Goal: Find specific page/section: Find specific page/section

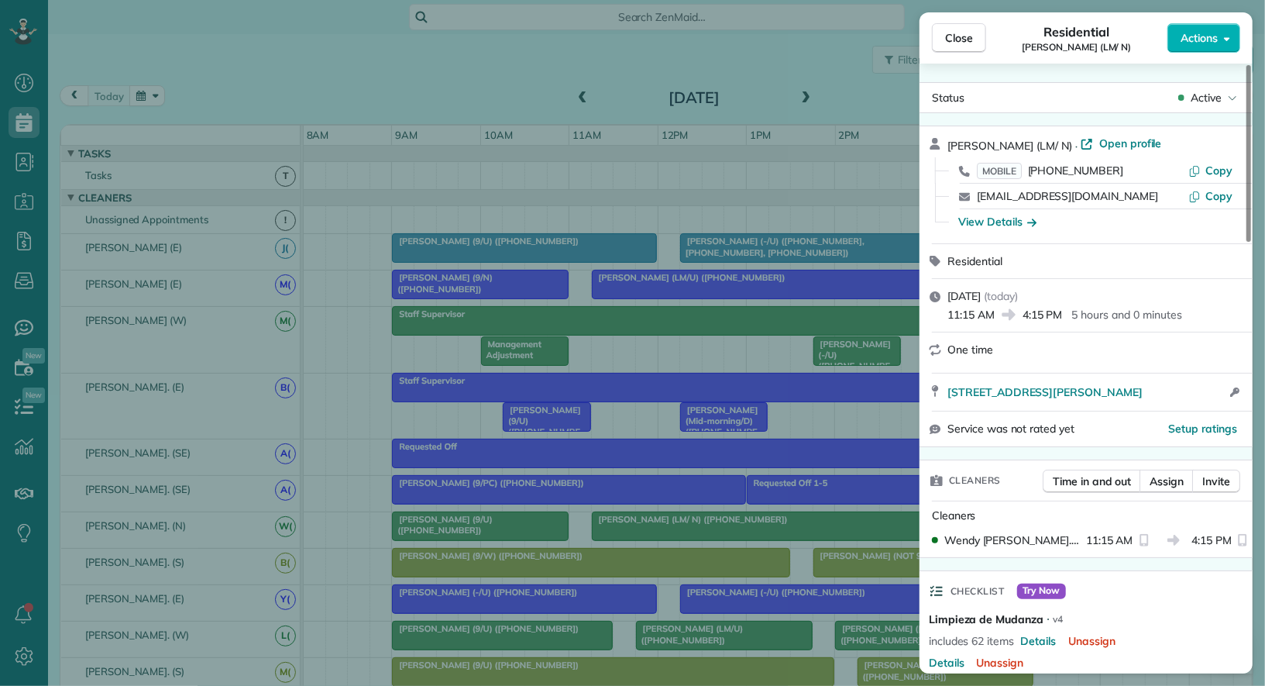
scroll to position [920, 0]
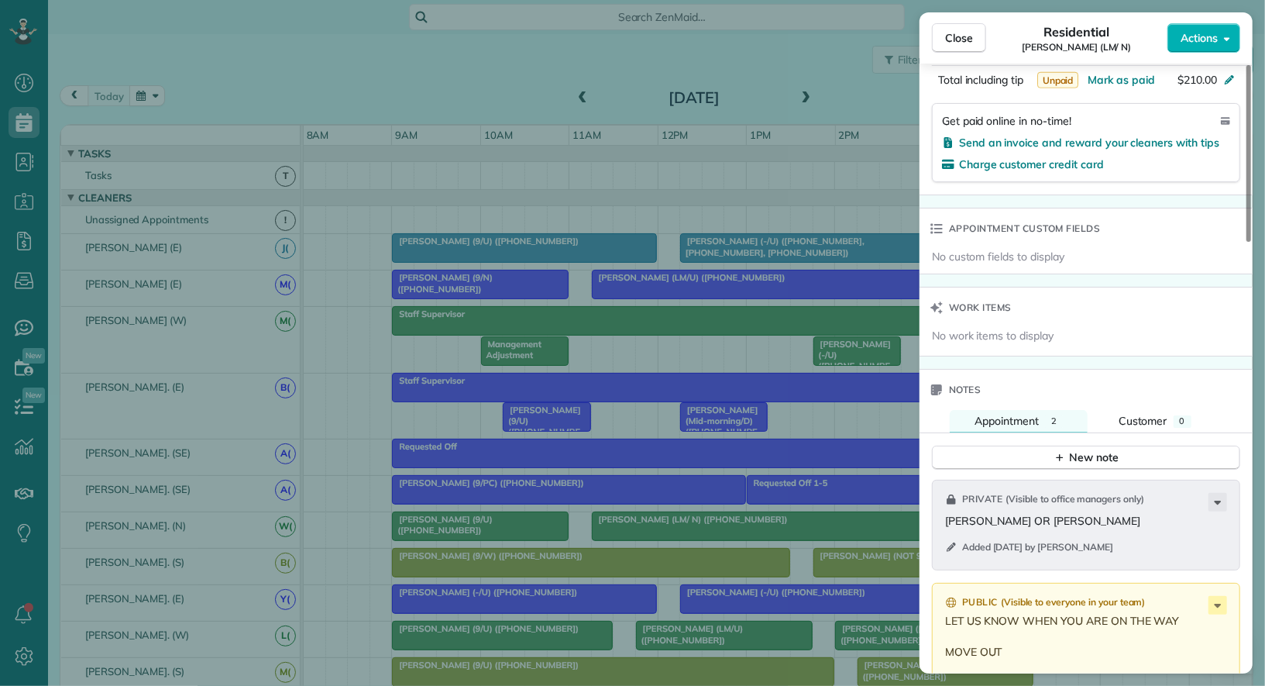
click at [10, 243] on div "Close Residential Caryn Northcutt (LM/ N) Actions Status Active Caryn Northcutt…" at bounding box center [632, 343] width 1265 height 686
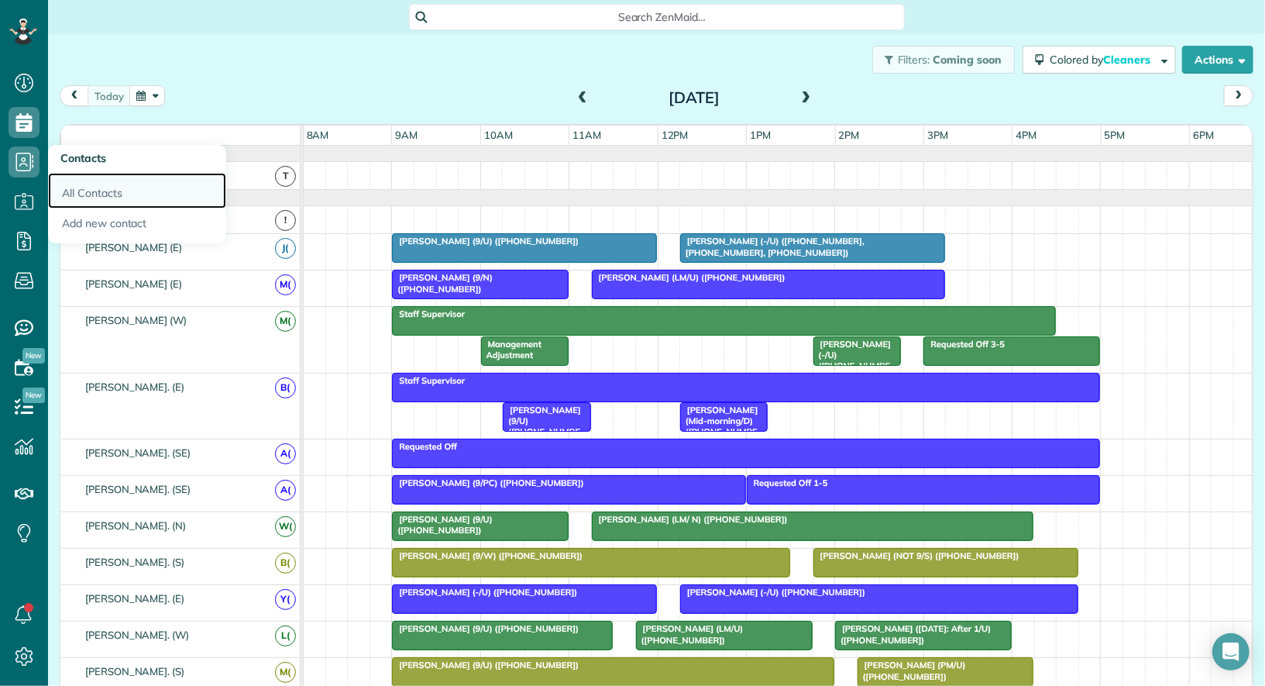
click at [66, 189] on link "All Contacts" at bounding box center [137, 191] width 178 height 36
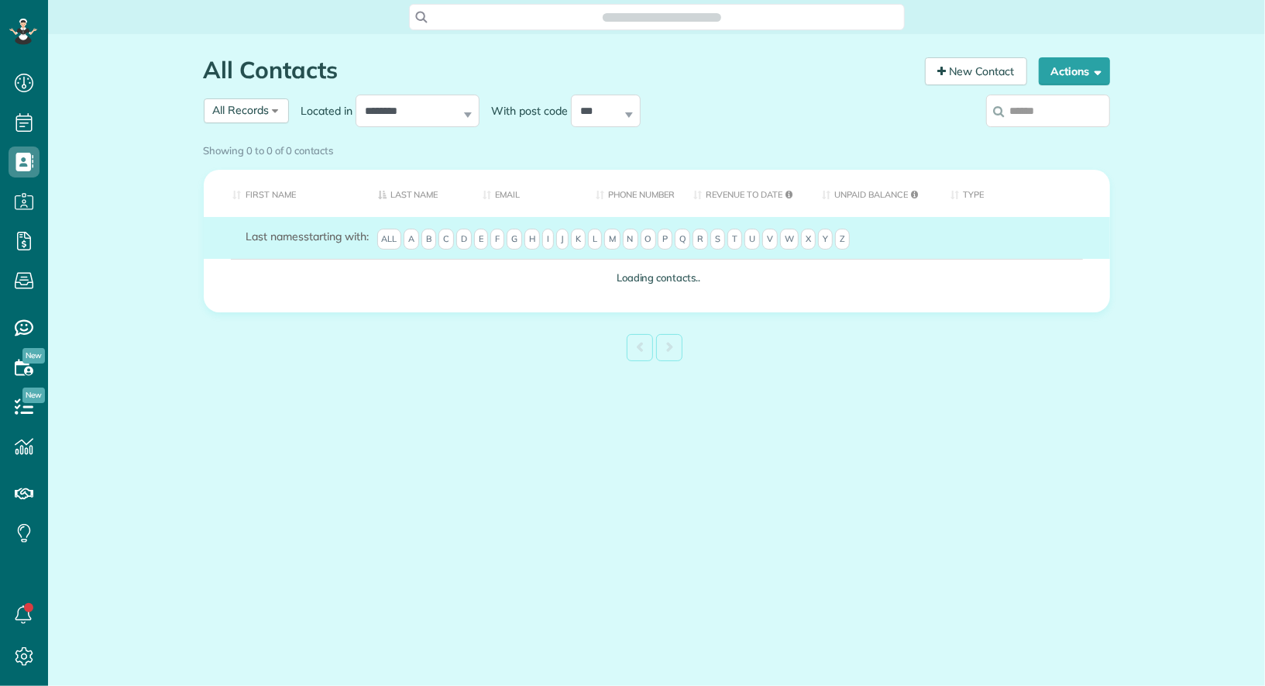
scroll to position [6, 6]
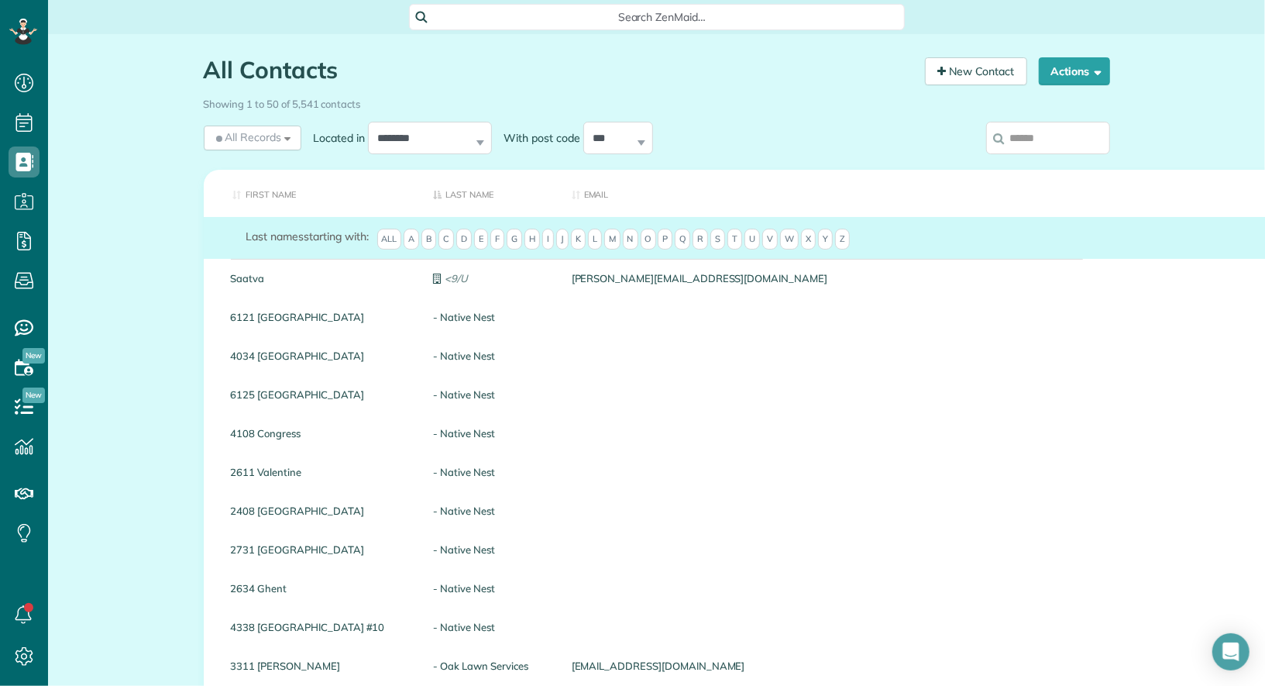
click at [1081, 146] on input "search" at bounding box center [1048, 138] width 124 height 33
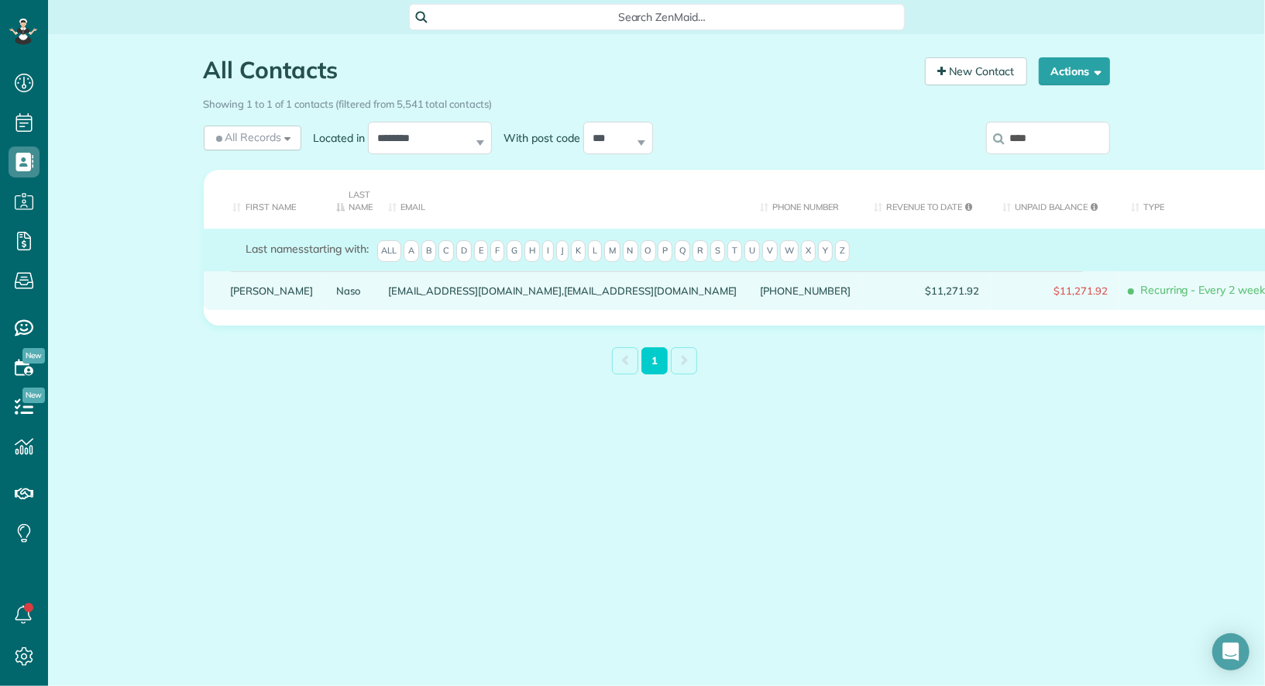
type input "****"
click at [260, 285] on link "Caroline" at bounding box center [272, 290] width 83 height 11
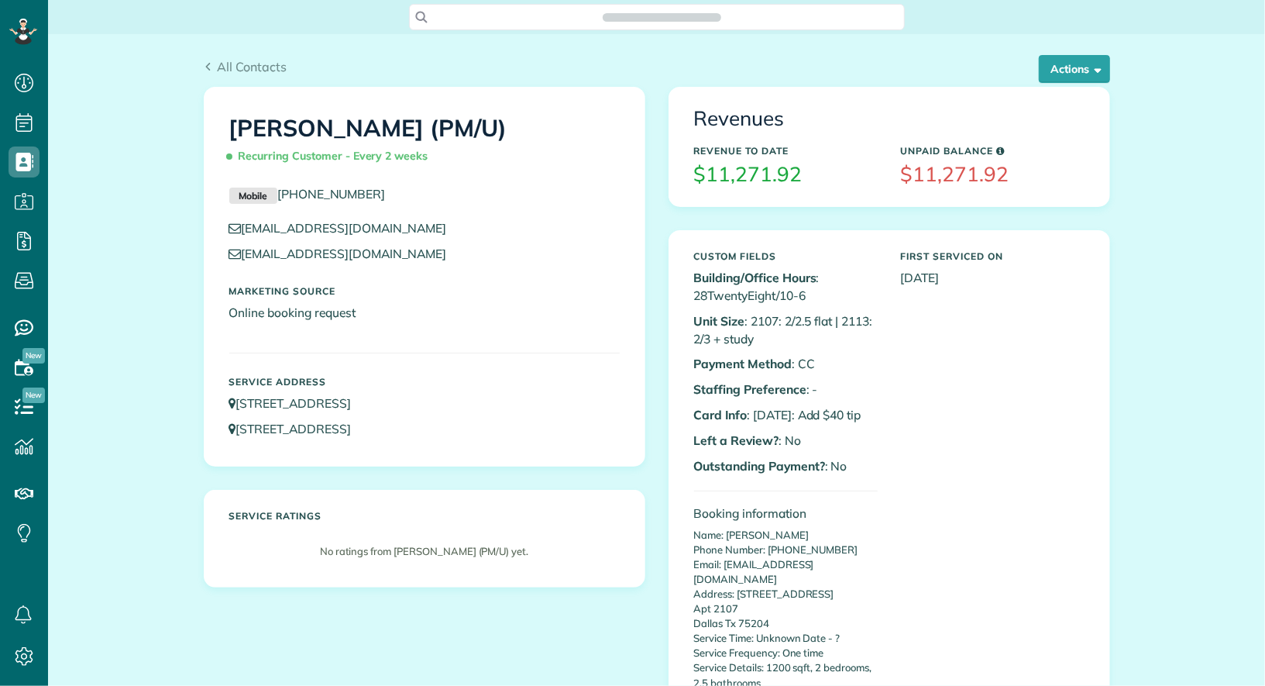
scroll to position [6, 6]
click at [1081, 82] on button "Actions" at bounding box center [1074, 69] width 71 height 28
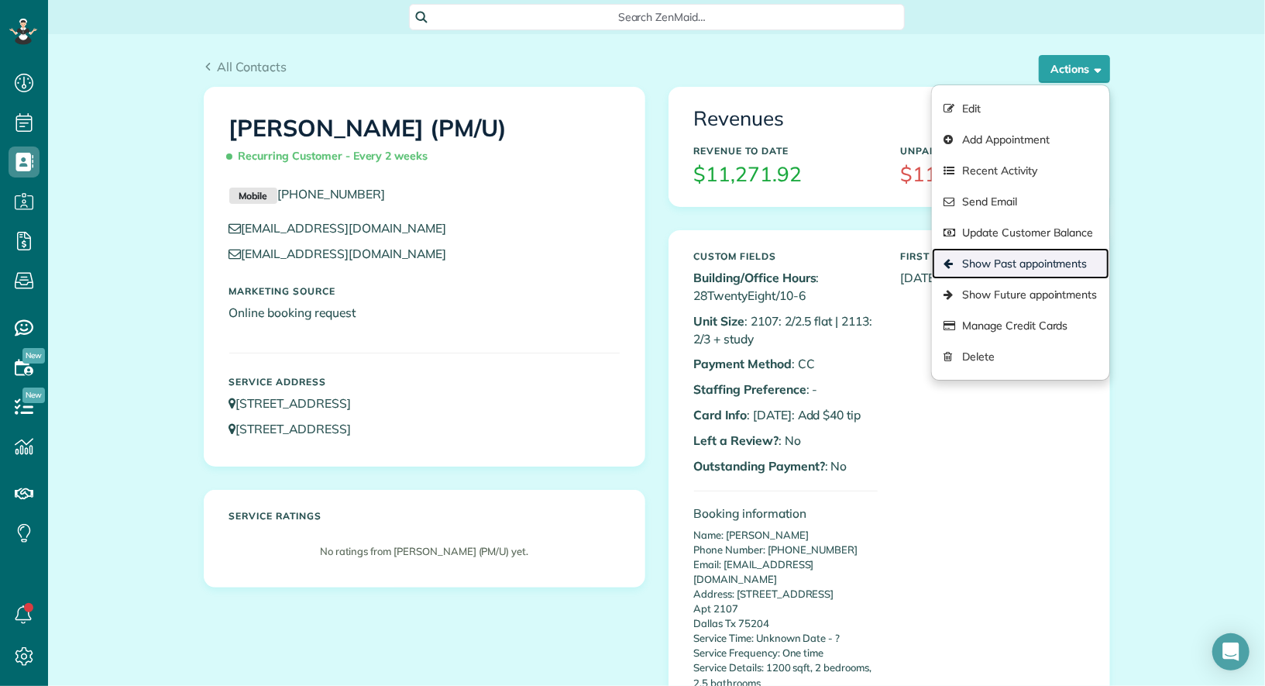
click at [1037, 256] on link "Show Past appointments" at bounding box center [1020, 263] width 177 height 31
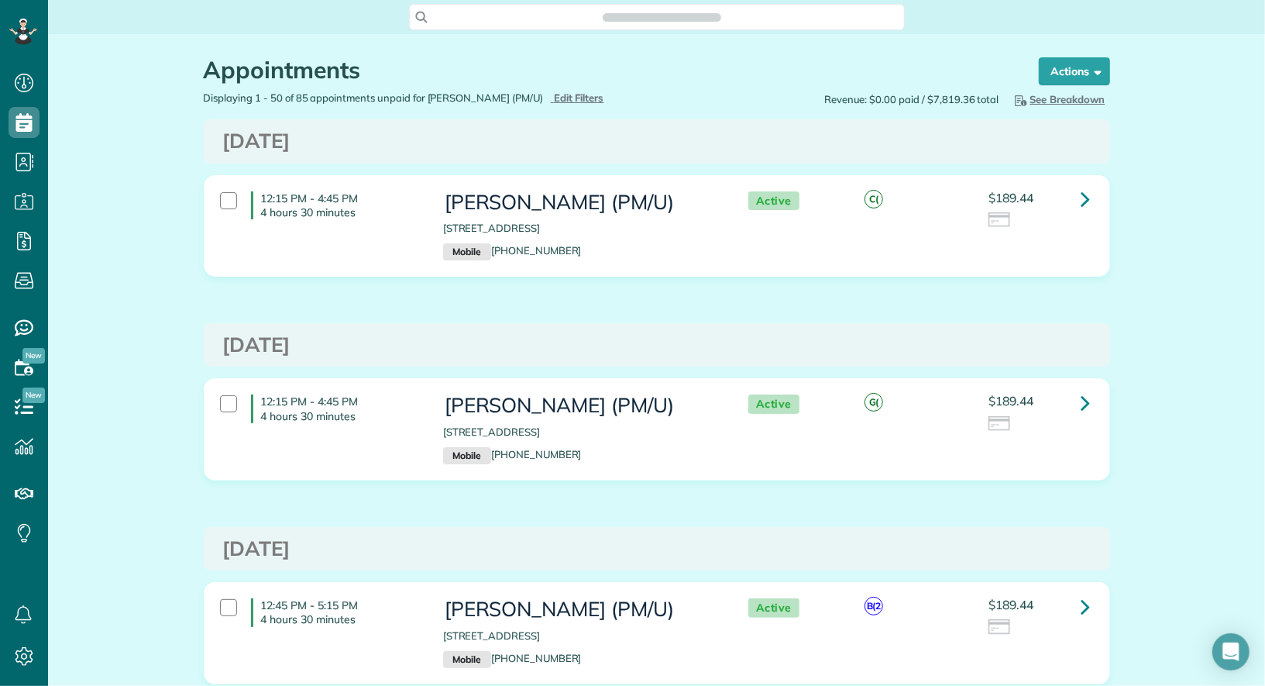
scroll to position [6, 6]
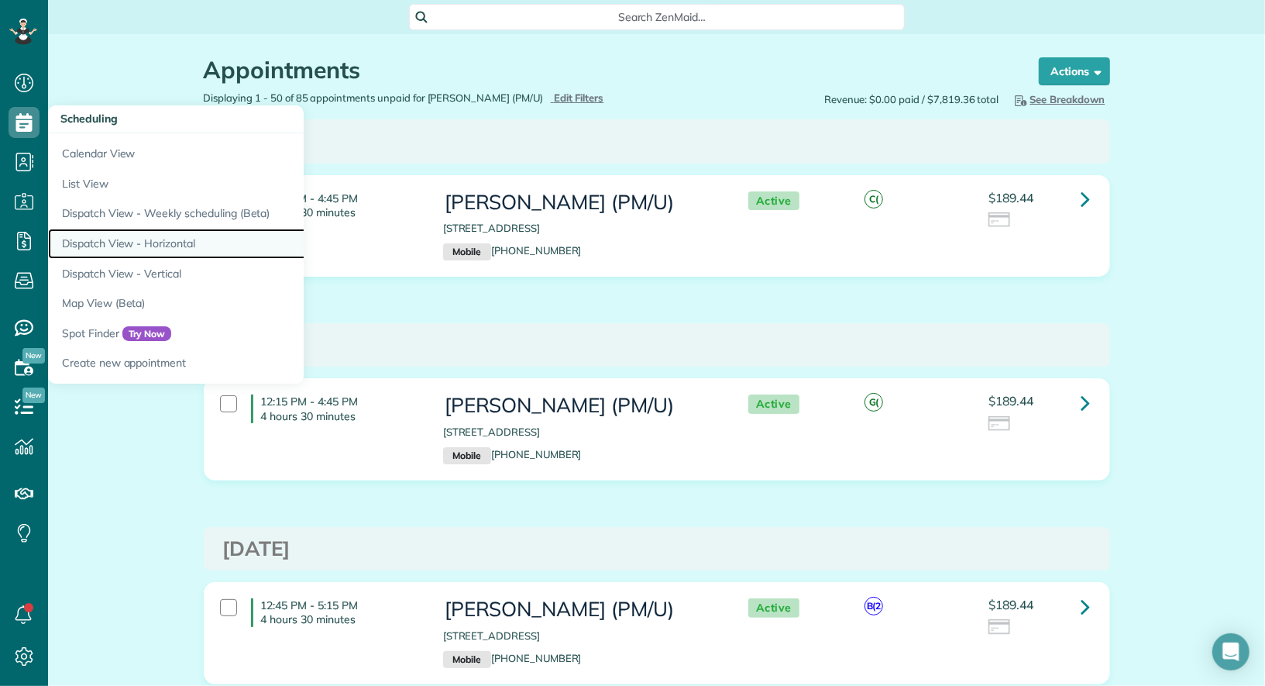
click at [148, 255] on link "Dispatch View - Horizontal" at bounding box center [241, 244] width 387 height 30
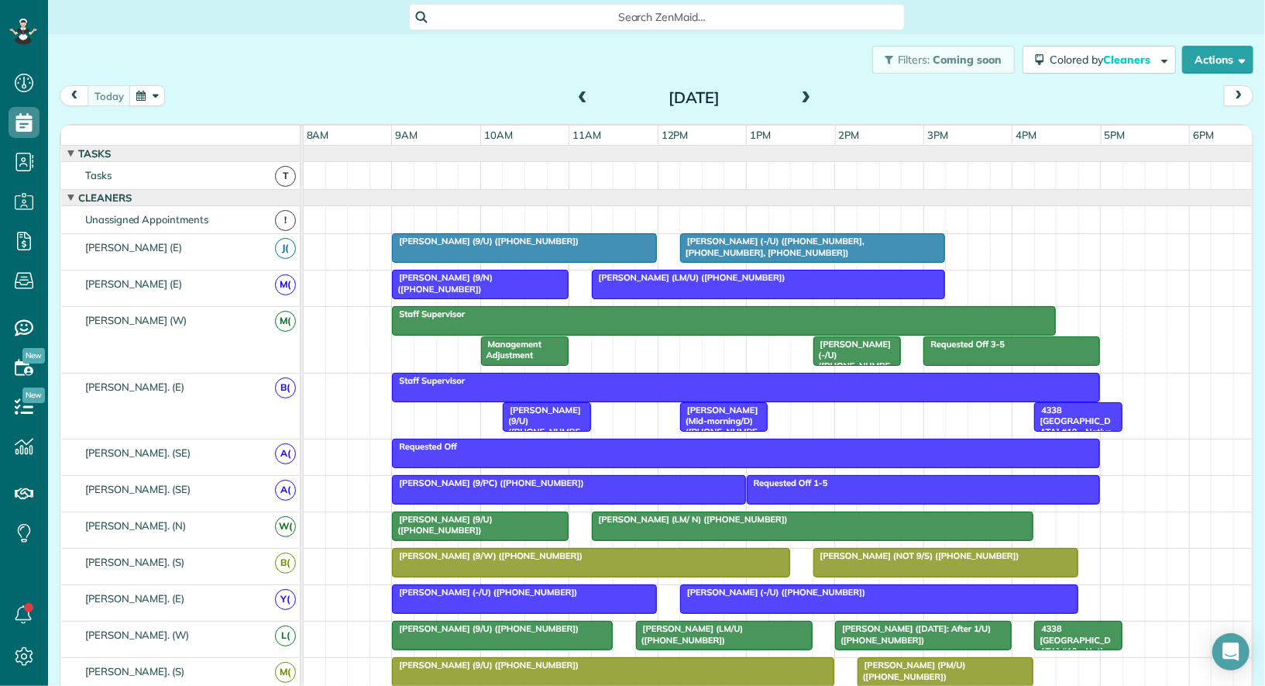
scroll to position [6, 0]
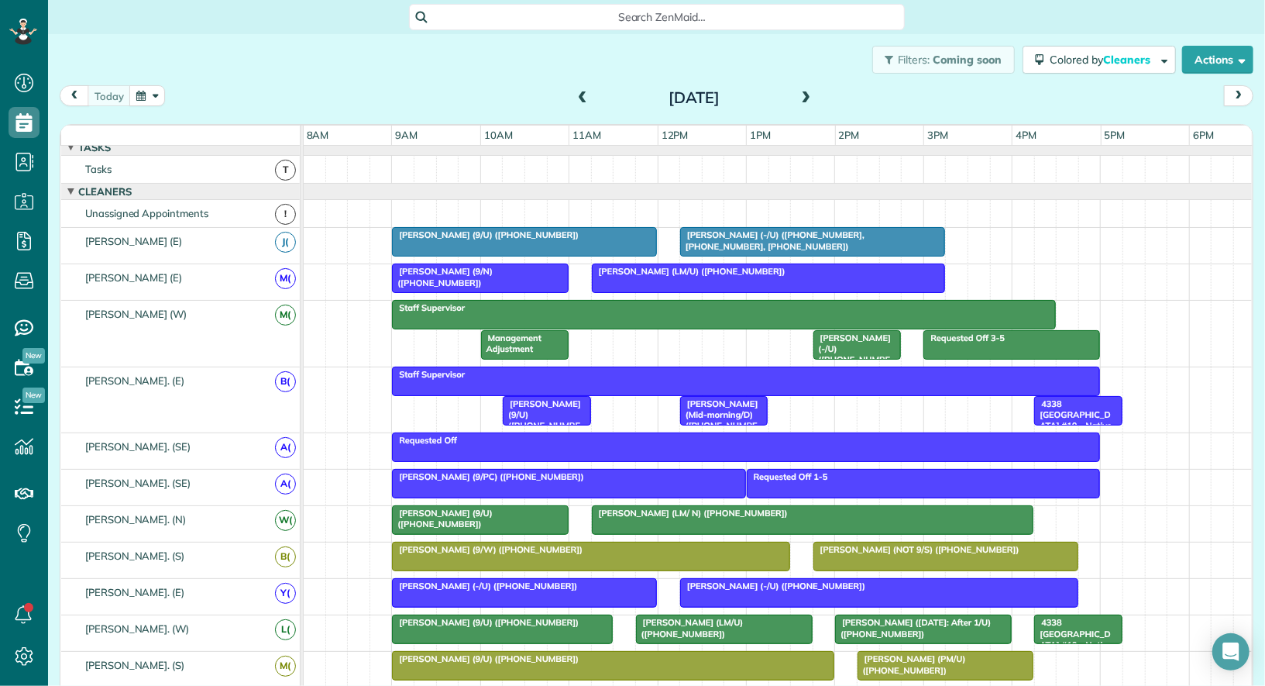
click at [893, 557] on div at bounding box center [945, 556] width 263 height 28
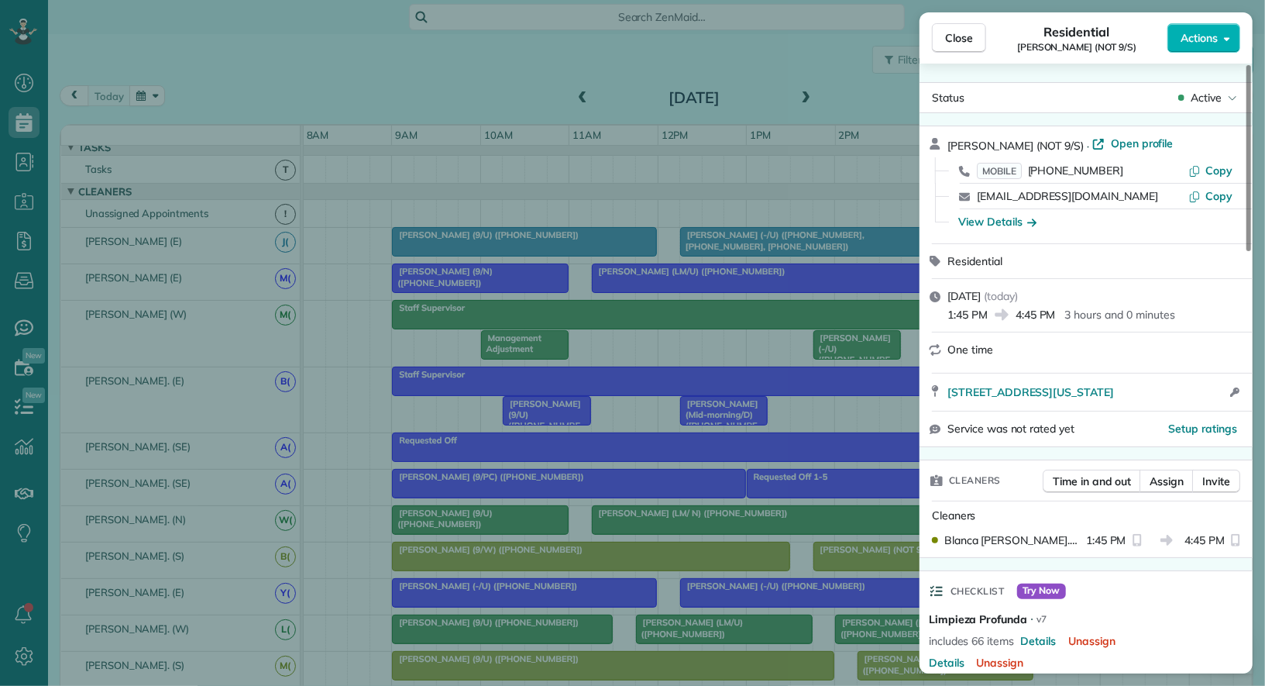
click at [1005, 229] on div "View Details" at bounding box center [1096, 221] width 296 height 25
click at [1007, 222] on div "View Details" at bounding box center [997, 221] width 78 height 15
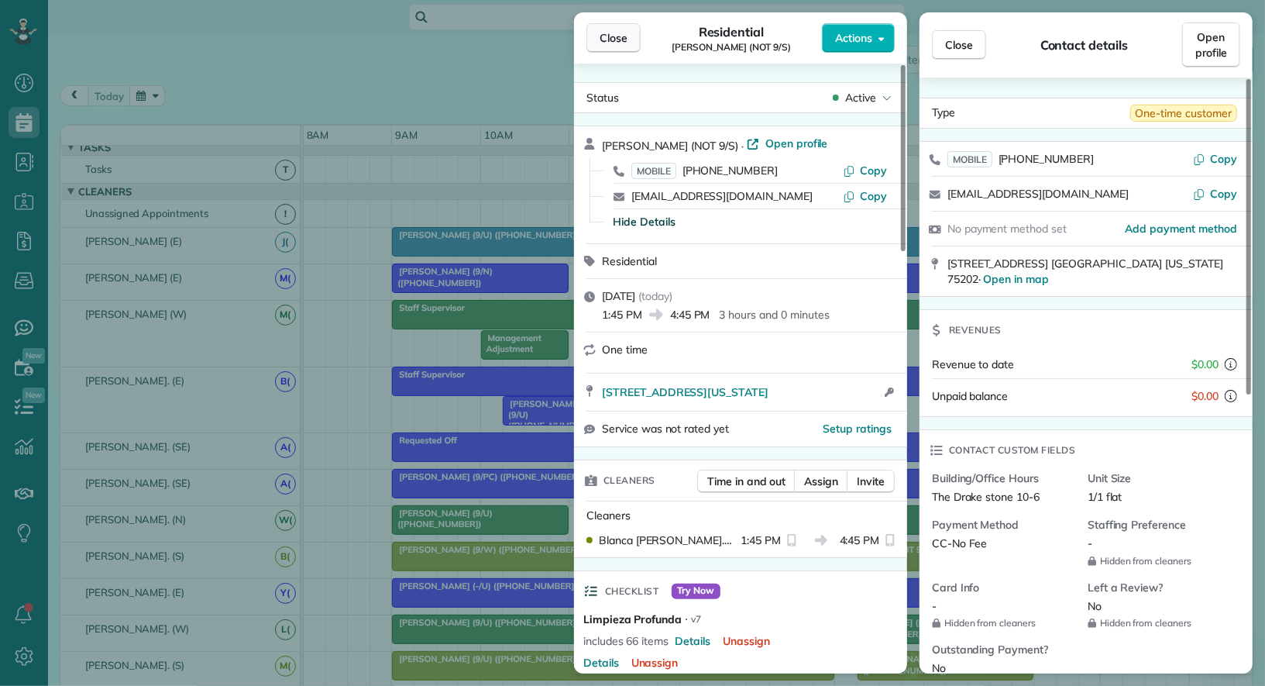
click at [613, 30] on span "Close" at bounding box center [614, 37] width 28 height 15
